Goal: Information Seeking & Learning: Check status

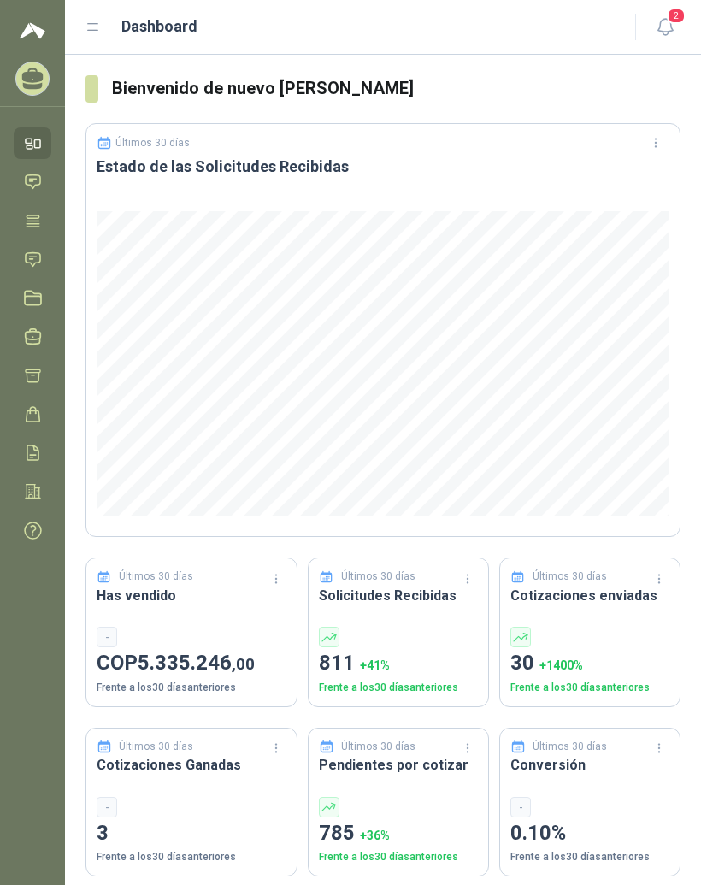
click at [86, 31] on icon at bounding box center [93, 27] width 15 height 15
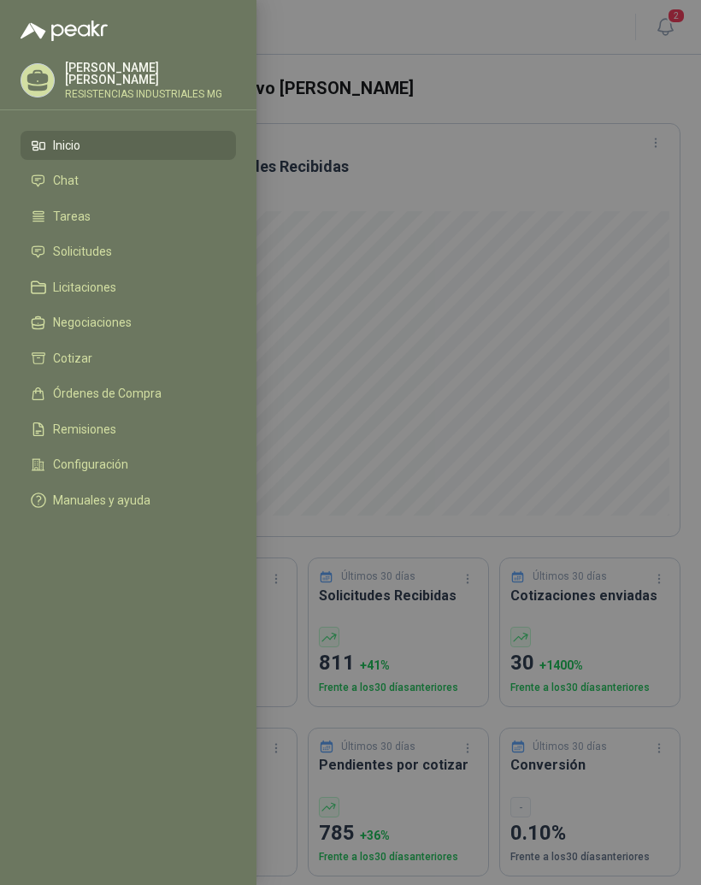
click at [115, 251] on li "Solicitudes" at bounding box center [128, 252] width 195 height 15
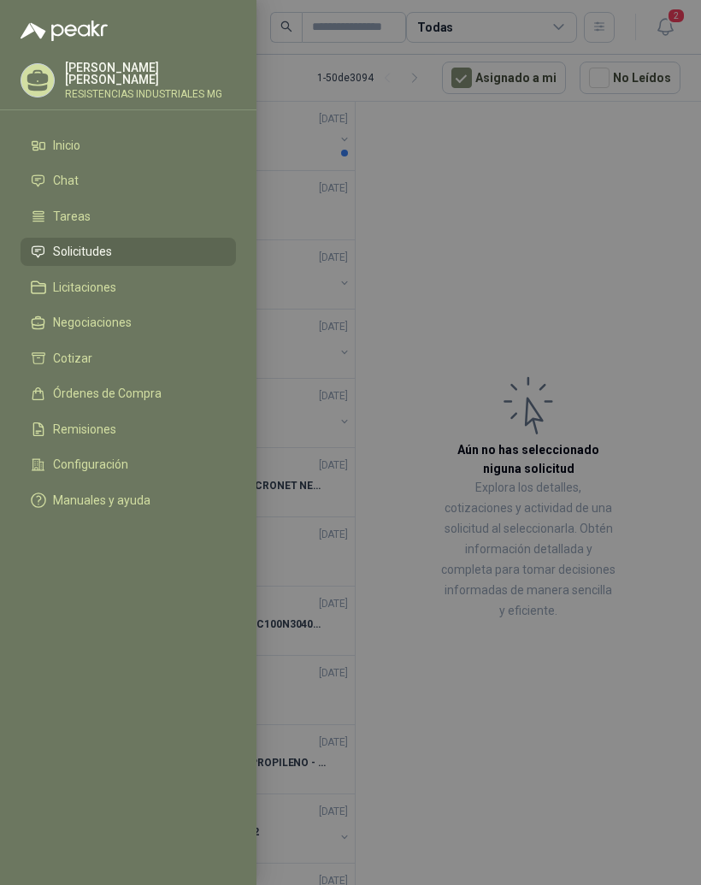
click at [624, 270] on div at bounding box center [350, 442] width 701 height 885
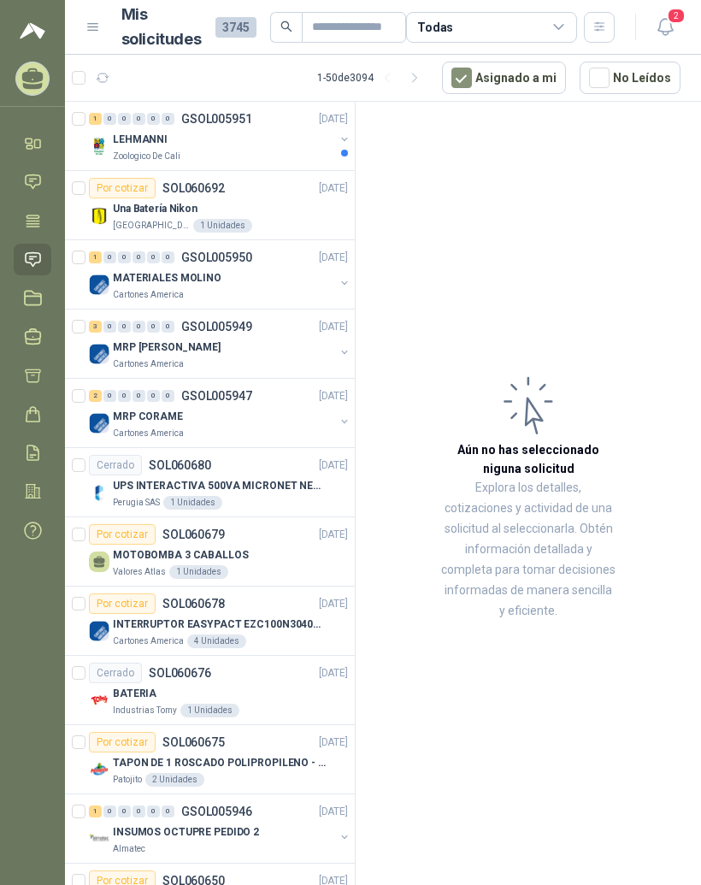
click at [257, 145] on div "LEHMANNI" at bounding box center [224, 139] width 222 height 21
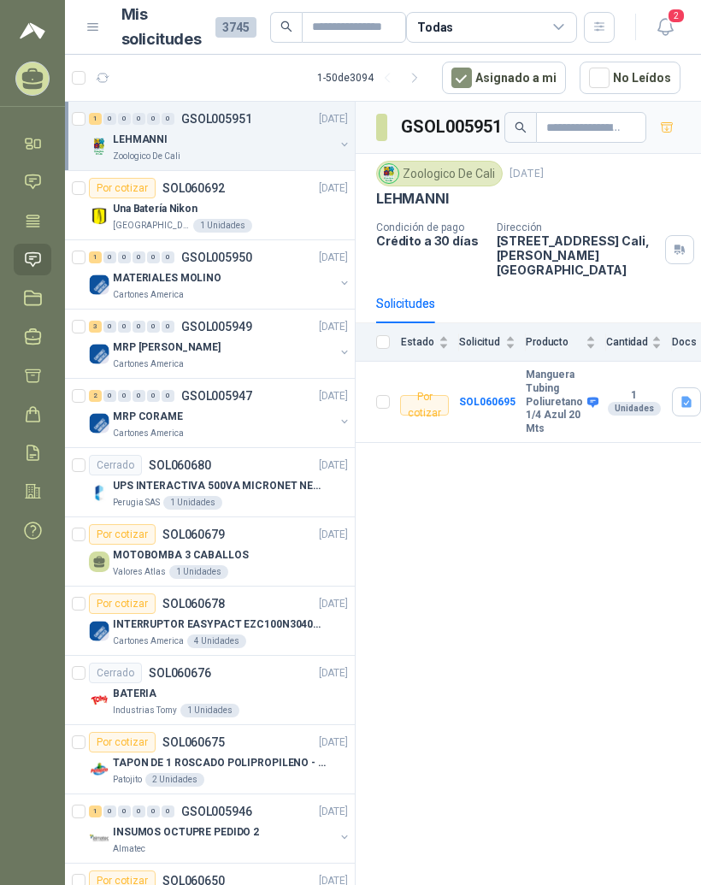
click at [297, 266] on div "1 0 0 0 0 0 GSOL005950 [DATE]" at bounding box center [220, 257] width 263 height 21
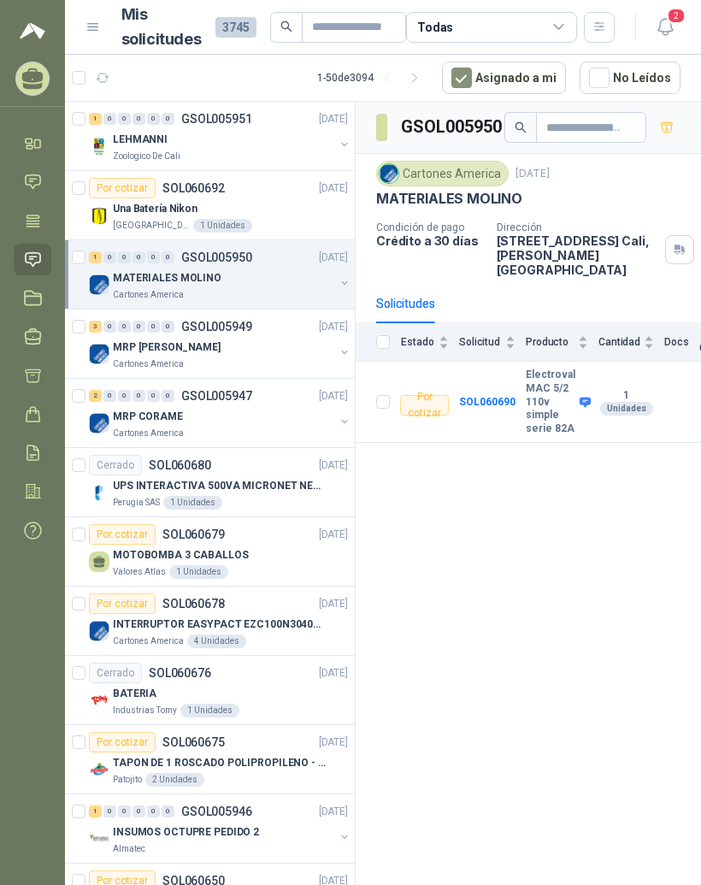
click at [312, 205] on div "Una Batería Nikon" at bounding box center [230, 208] width 235 height 21
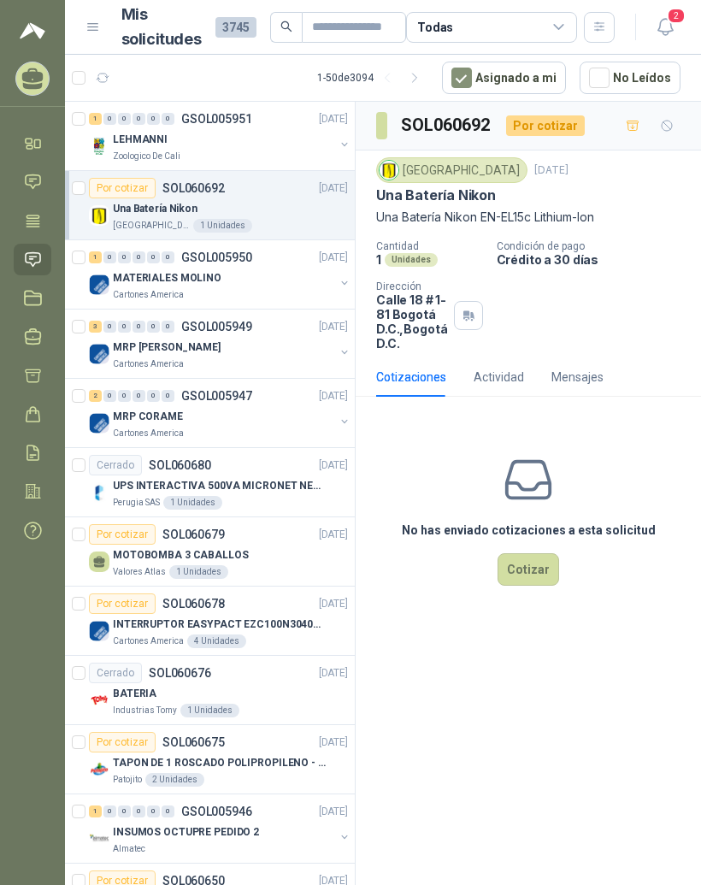
click at [318, 287] on div "MATERIALES MOLINO" at bounding box center [224, 278] width 222 height 21
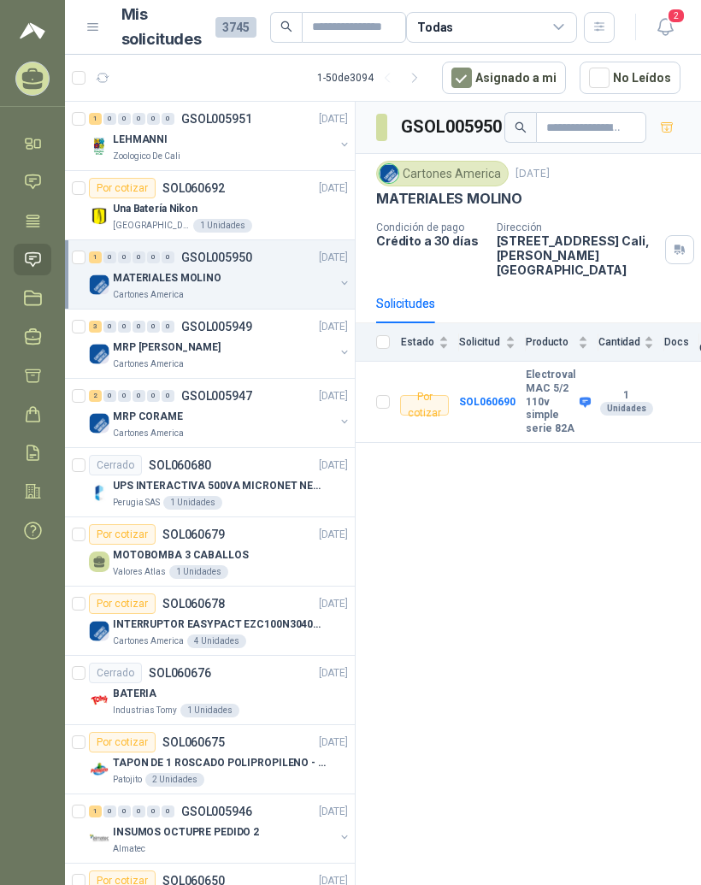
click at [289, 345] on div "MRP [PERSON_NAME]" at bounding box center [224, 347] width 222 height 21
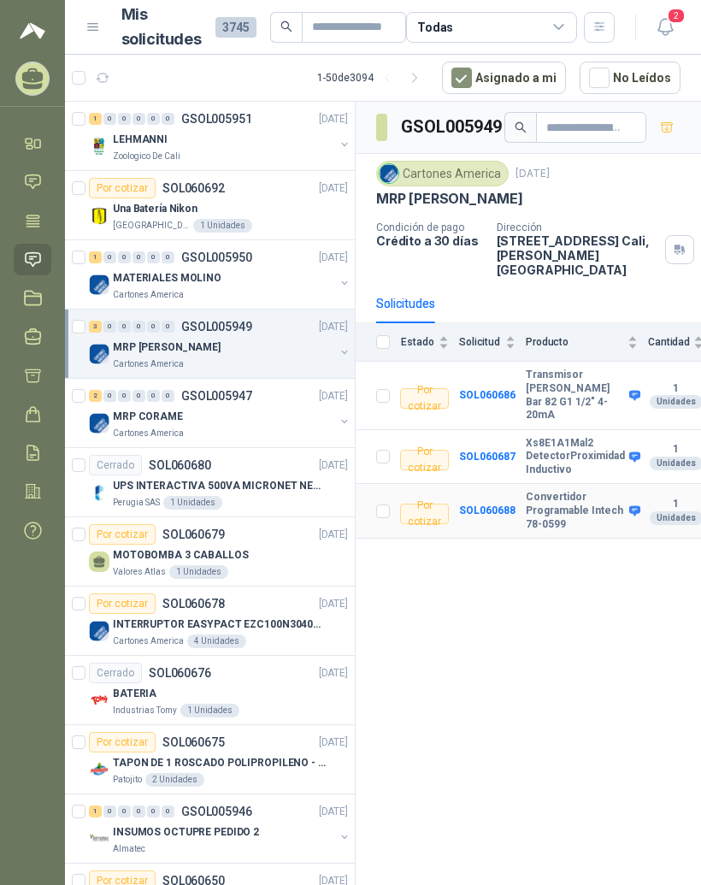
click at [559, 491] on b "Convertidor Programable Intech 78-0599" at bounding box center [575, 511] width 99 height 40
click at [527, 491] on b "Convertidor Programable Intech 78-0599" at bounding box center [575, 511] width 99 height 40
click at [487, 505] on b "SOL060688" at bounding box center [487, 511] width 56 height 12
